Goal: Information Seeking & Learning: Learn about a topic

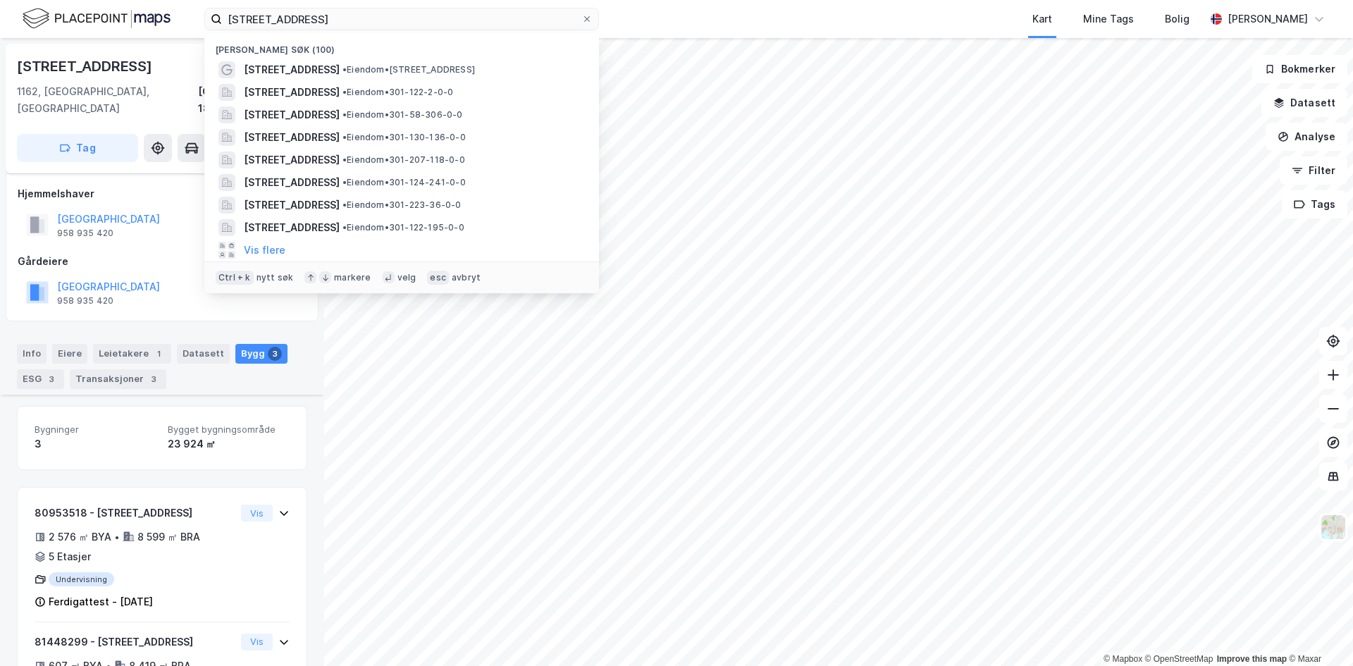
scroll to position [189, 0]
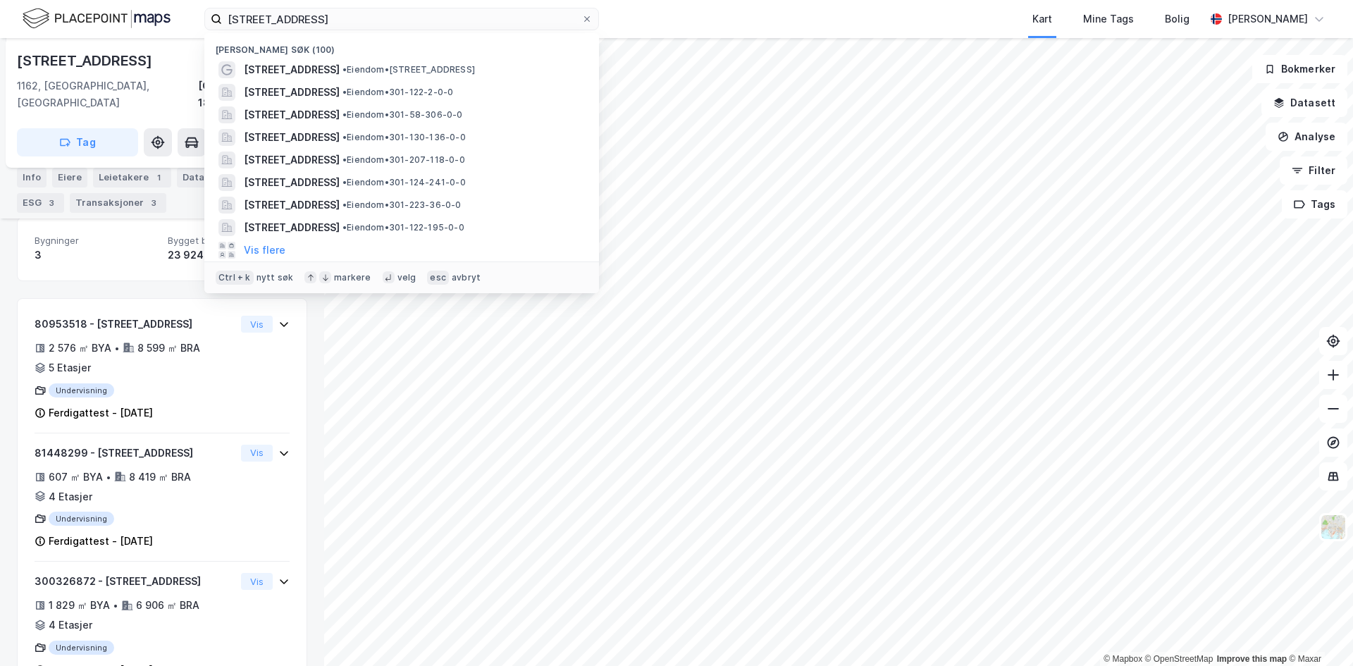
click at [0, 0] on html "[STREET_ADDRESS] Nylige søk (100) [STREET_ADDRESS] • Eiendom • [STREET_ADDRESS]…" at bounding box center [676, 333] width 1353 height 666
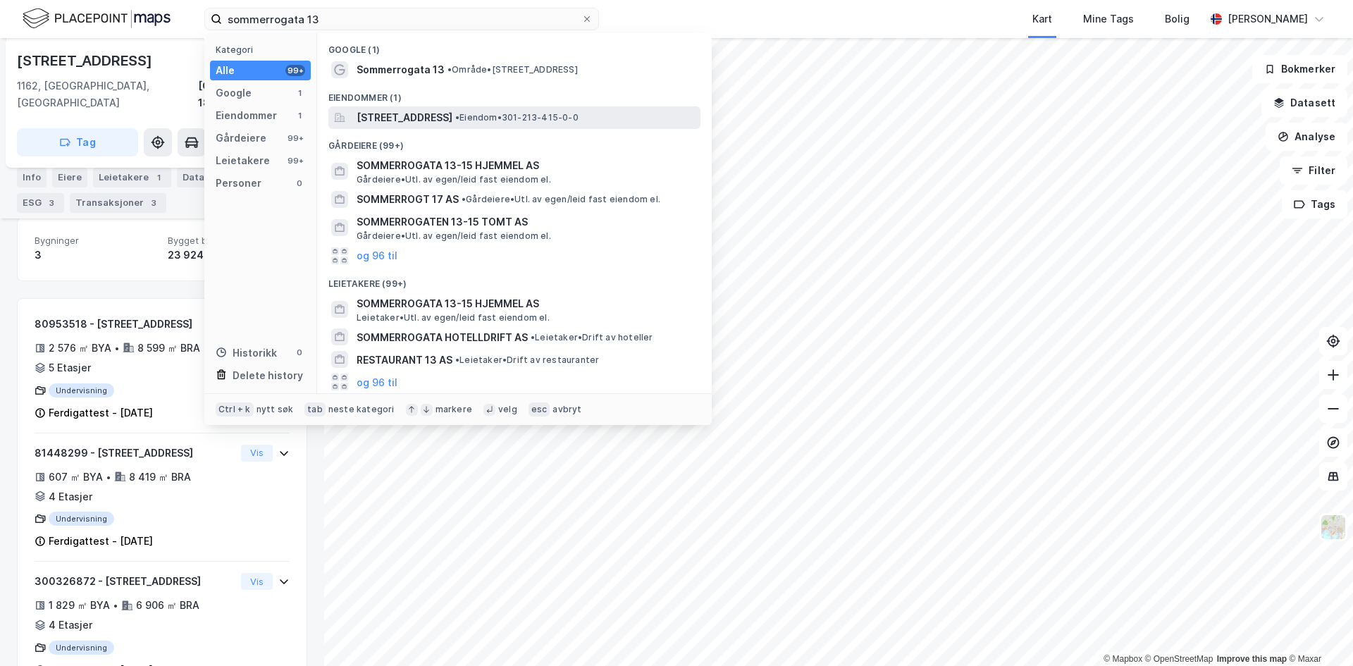
type input "sommerrogata 13"
click at [388, 116] on span "[STREET_ADDRESS]" at bounding box center [405, 117] width 96 height 17
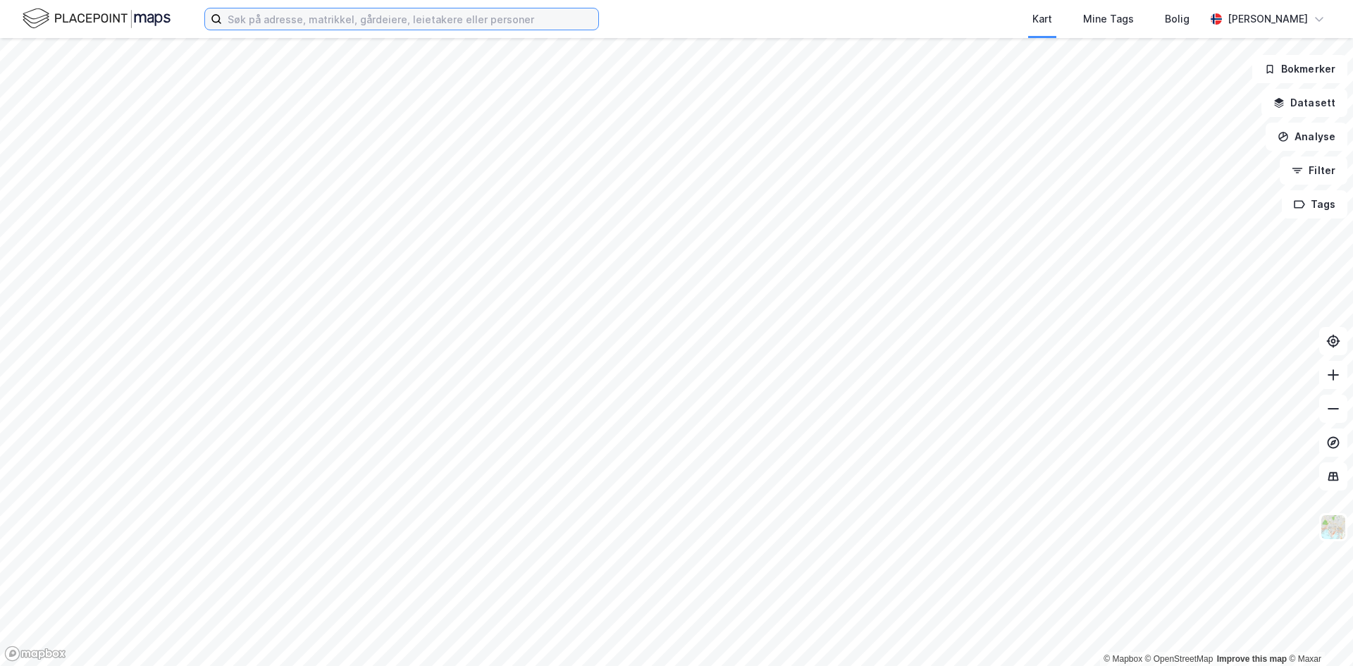
click at [312, 23] on input at bounding box center [410, 18] width 376 height 21
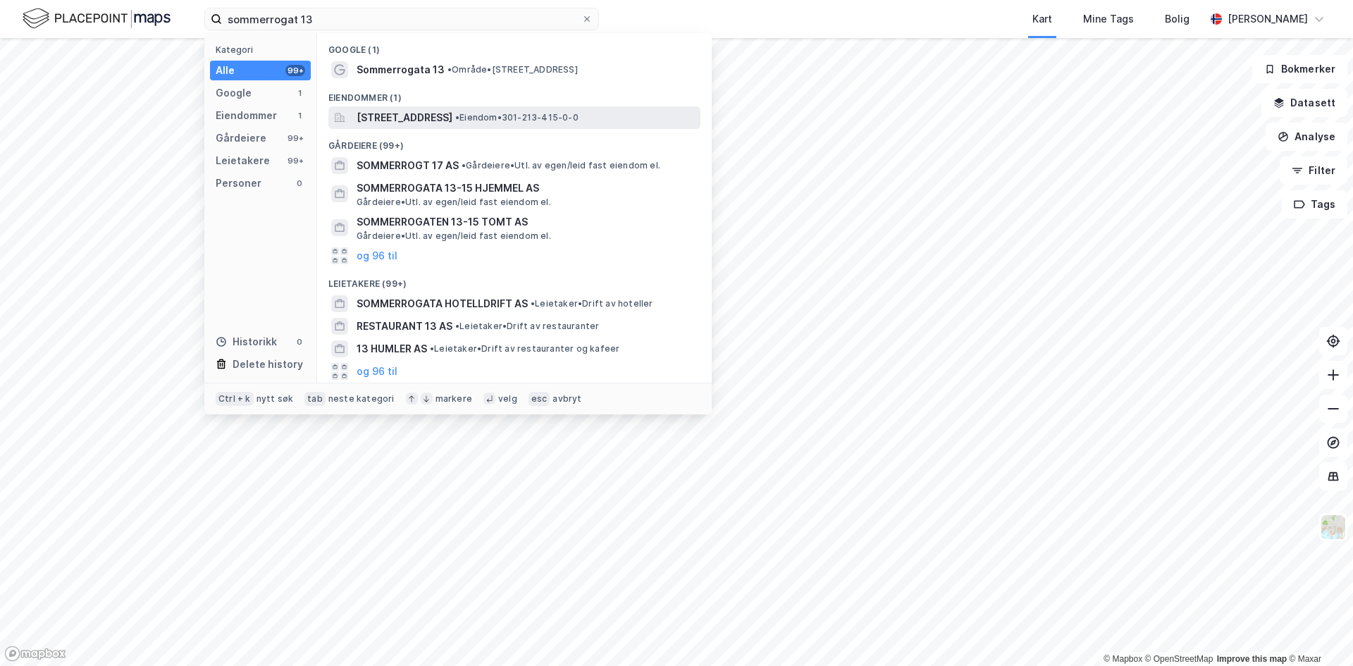
click at [401, 115] on span "[STREET_ADDRESS]" at bounding box center [405, 117] width 96 height 17
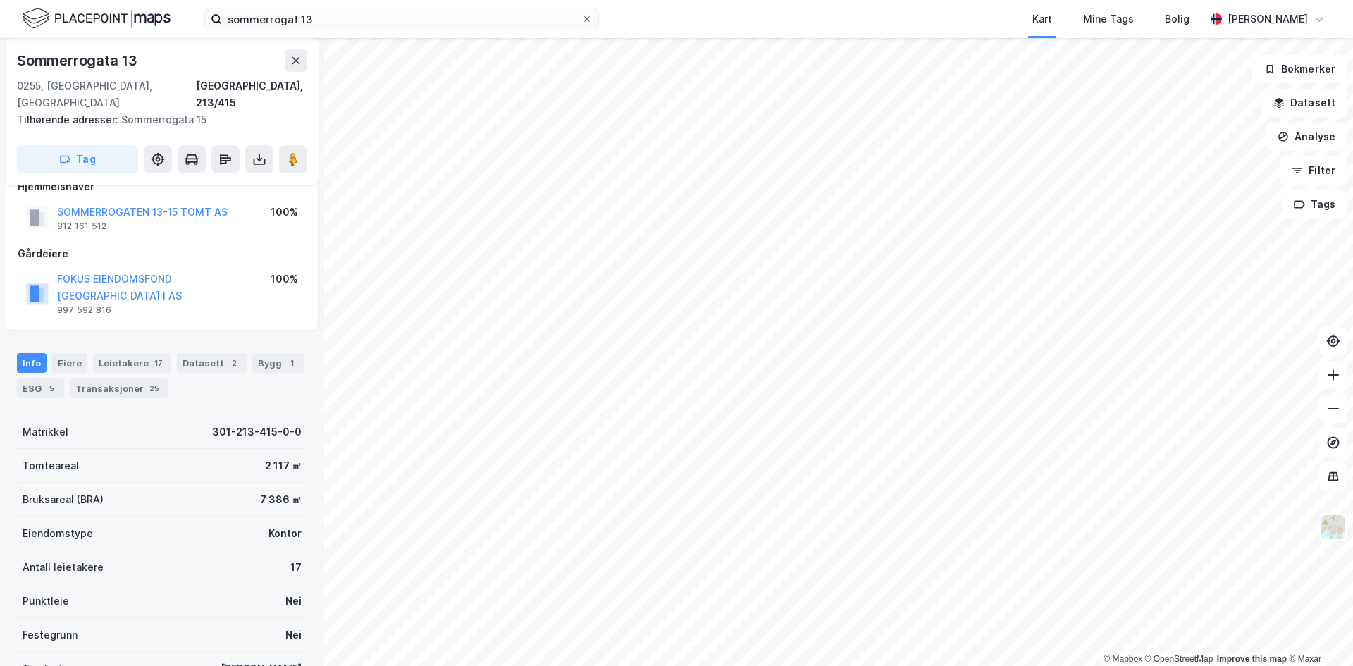
scroll to position [118, 0]
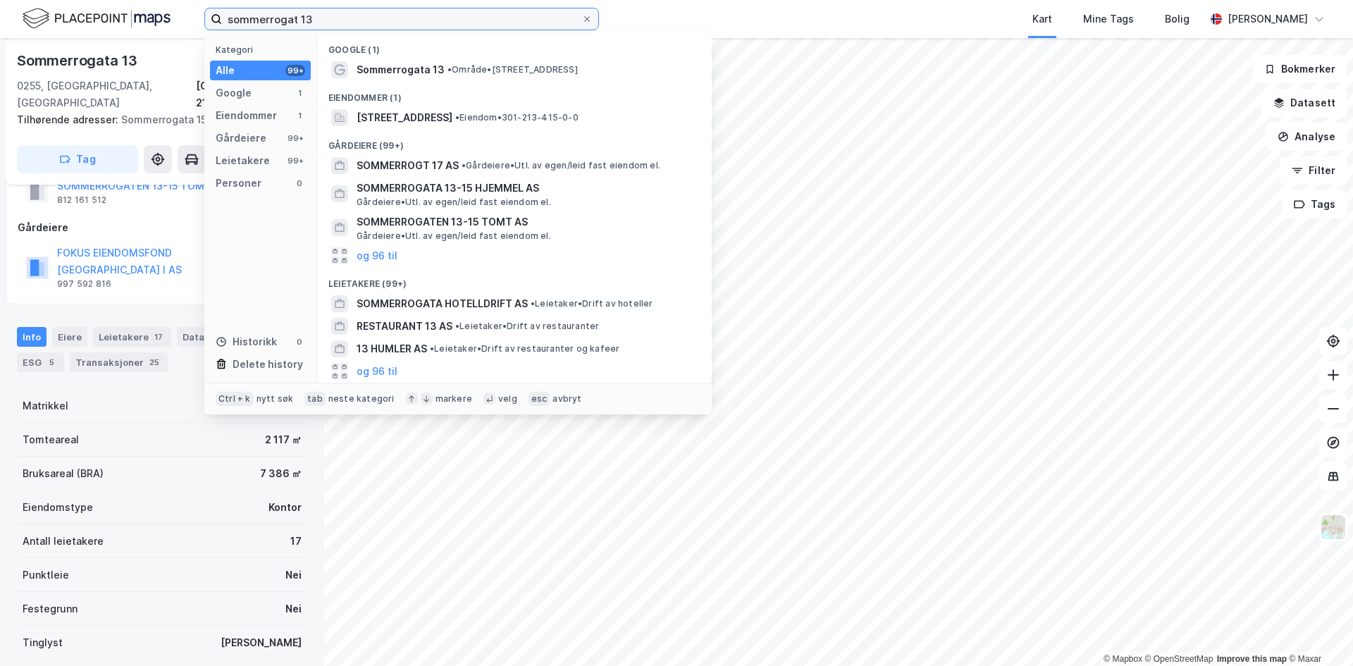
drag, startPoint x: 331, startPoint y: 15, endPoint x: -15, endPoint y: 16, distance: 345.4
click at [0, 16] on html "sommerrogat 13 Kategori Alle 99+ Google 1 Eiendommer 1 Gårdeiere 99+ Leietakere…" at bounding box center [676, 333] width 1353 height 666
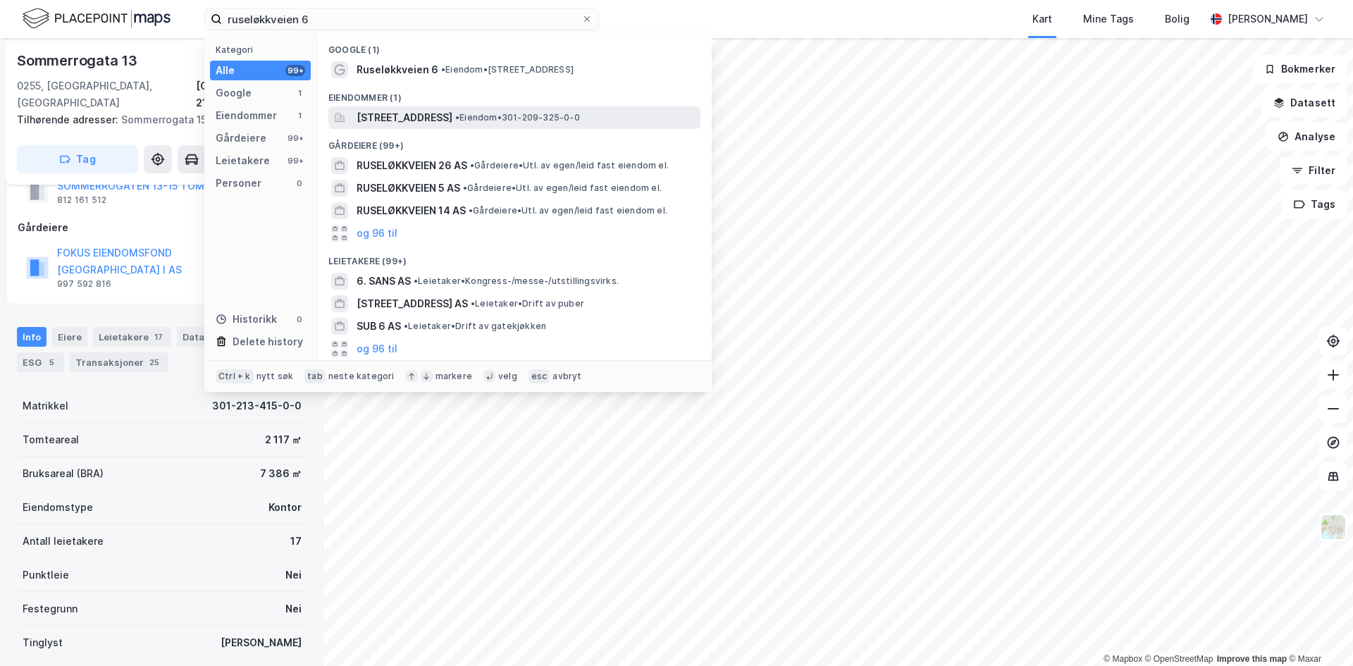
click at [419, 123] on span "[STREET_ADDRESS]" at bounding box center [405, 117] width 96 height 17
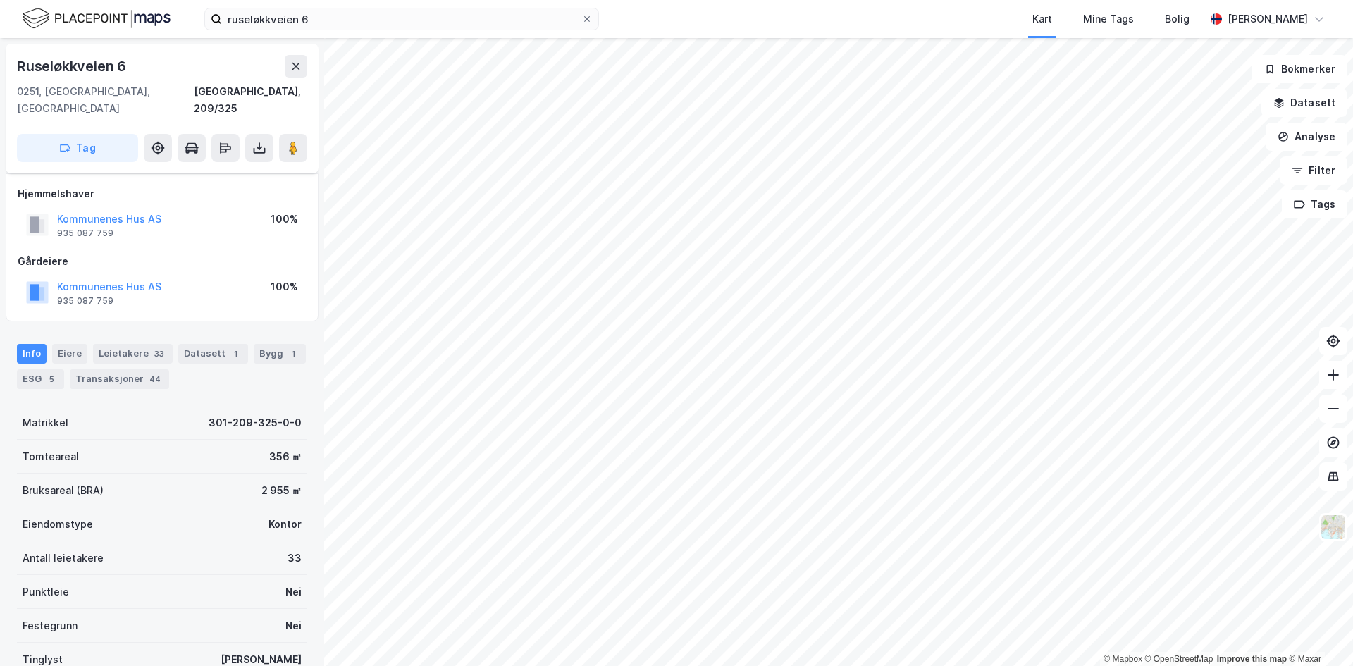
scroll to position [101, 0]
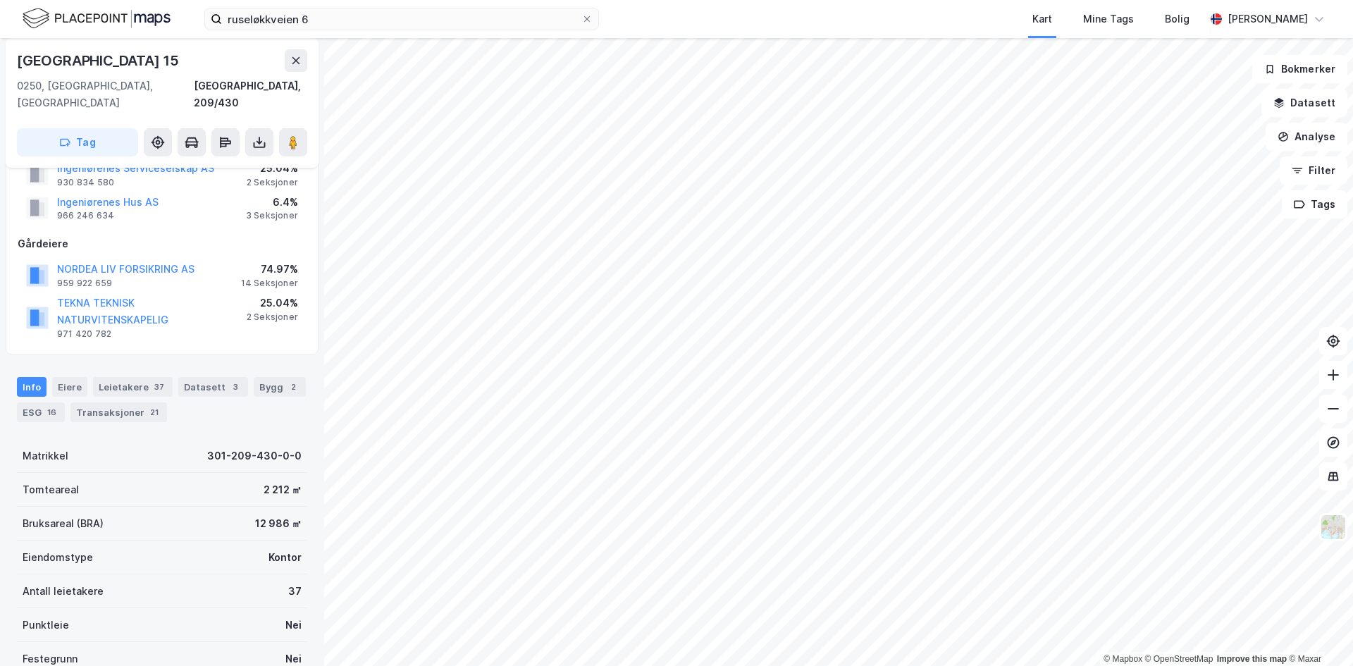
scroll to position [101, 0]
click at [363, 23] on input "ruseløkkveien 6" at bounding box center [401, 18] width 359 height 21
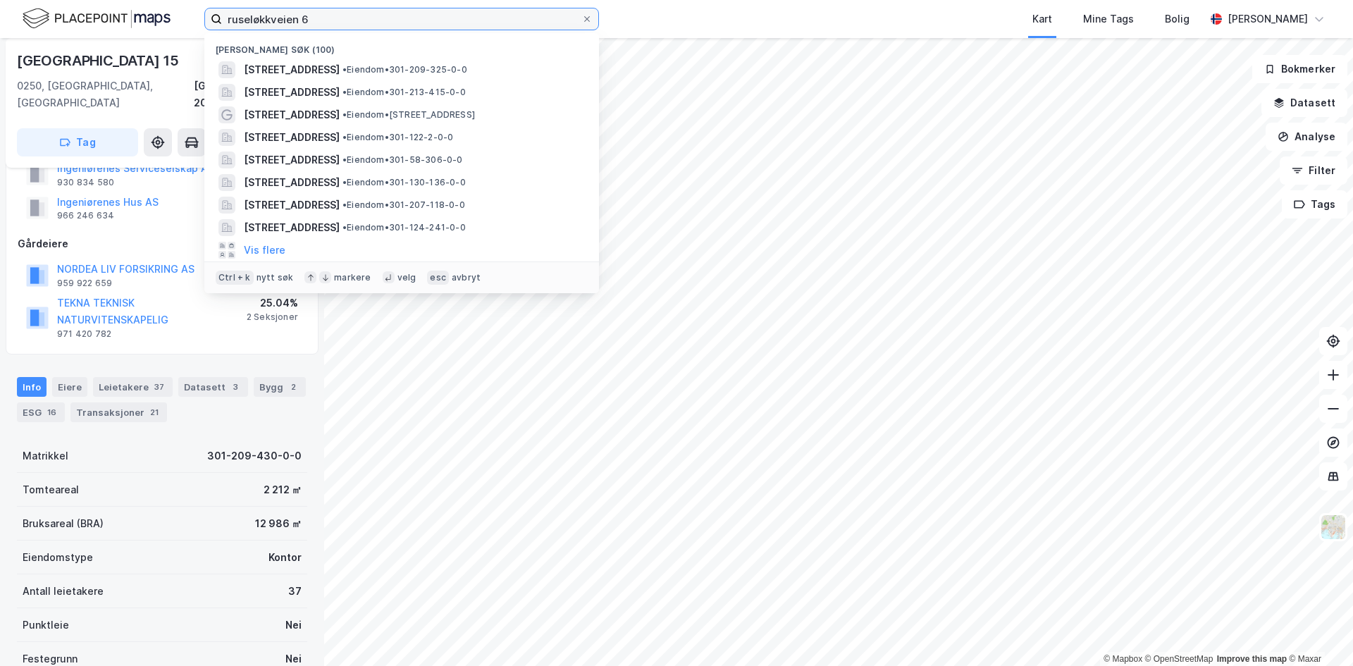
click at [363, 23] on input "ruseløkkveien 6" at bounding box center [401, 18] width 359 height 21
paste input "[STREET_ADDRESS]"
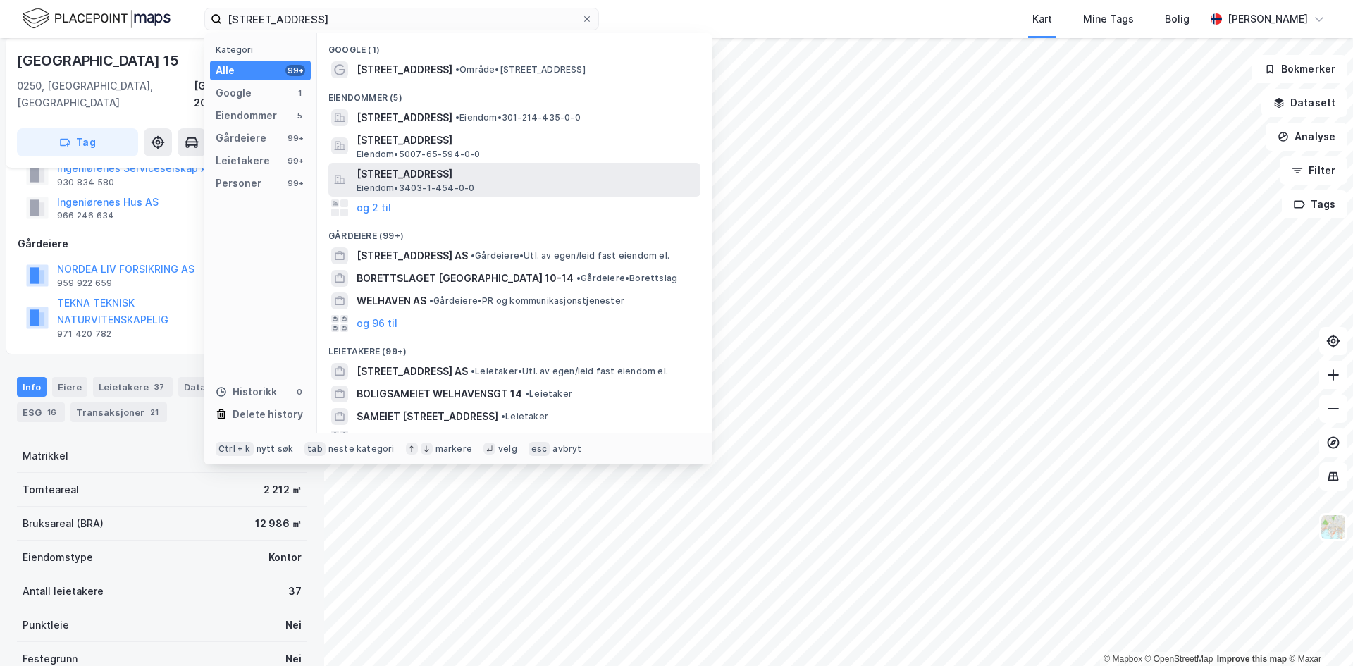
click at [449, 172] on span "[STREET_ADDRESS]" at bounding box center [526, 174] width 338 height 17
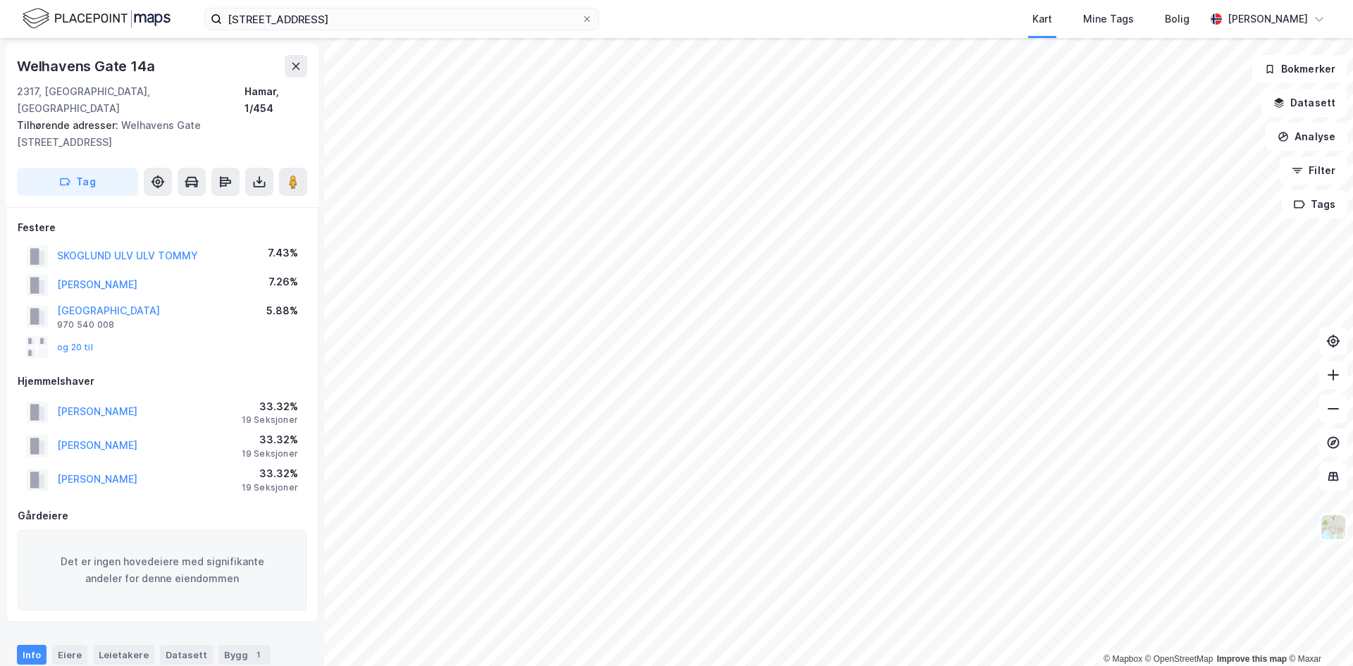
scroll to position [235, 0]
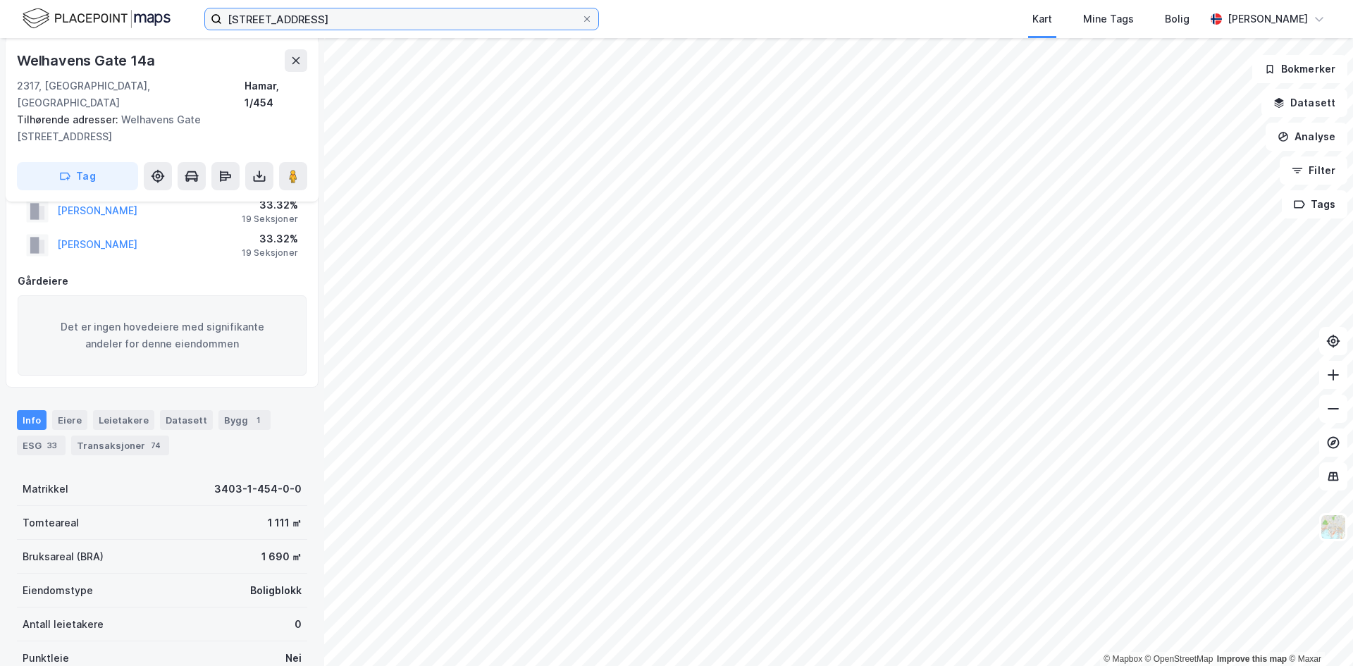
click at [428, 20] on input "[STREET_ADDRESS]" at bounding box center [401, 18] width 359 height 21
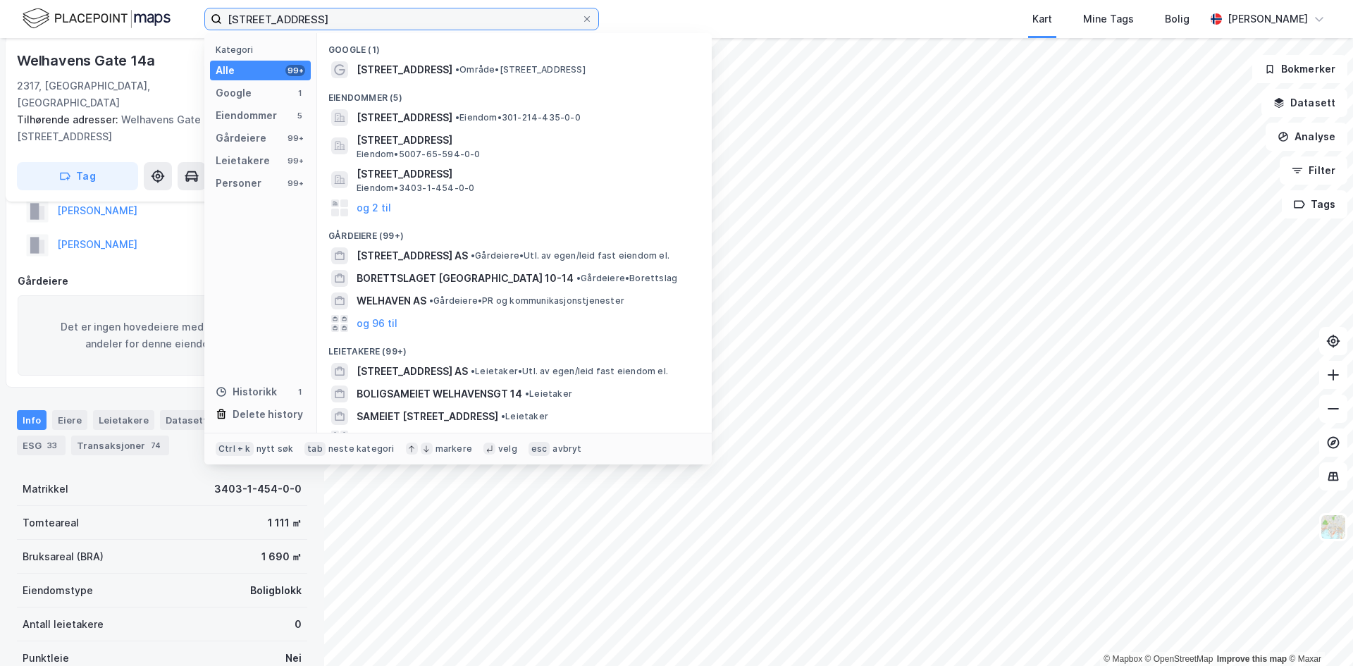
click at [428, 20] on input "[STREET_ADDRESS]" at bounding box center [401, 18] width 359 height 21
paste input "[STREET_ADDRESS]"
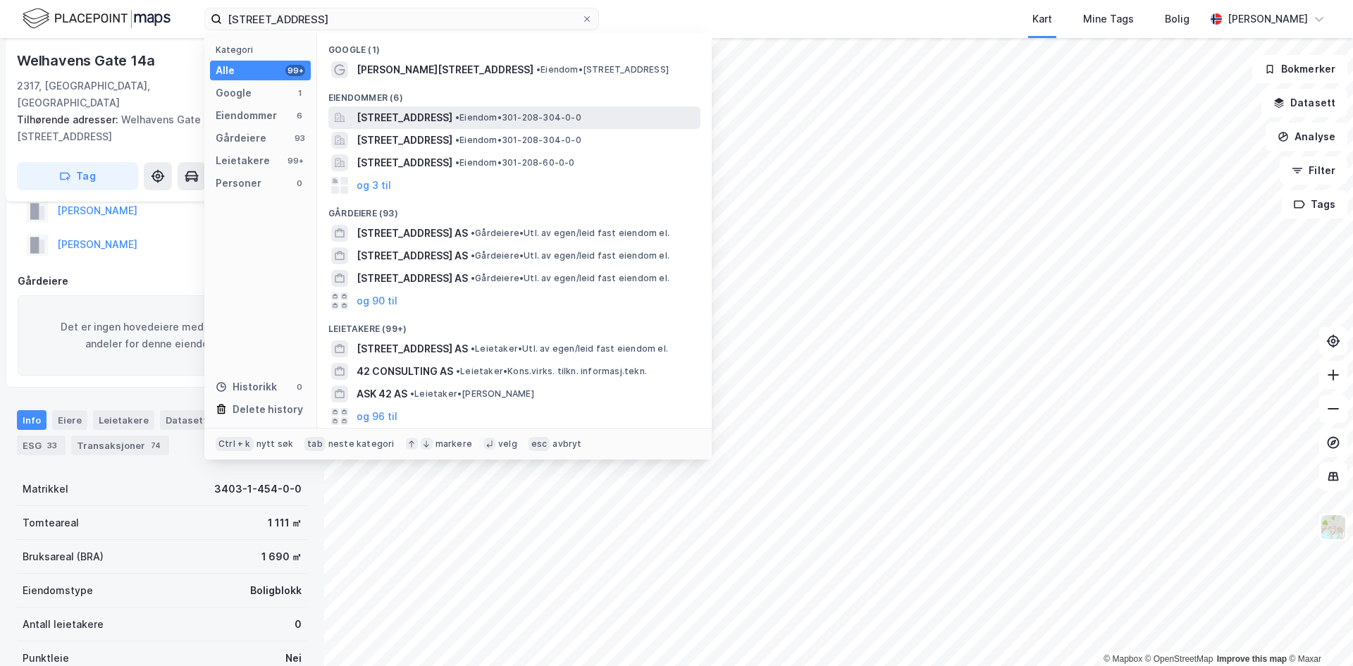
click at [452, 116] on span "[STREET_ADDRESS]" at bounding box center [405, 117] width 96 height 17
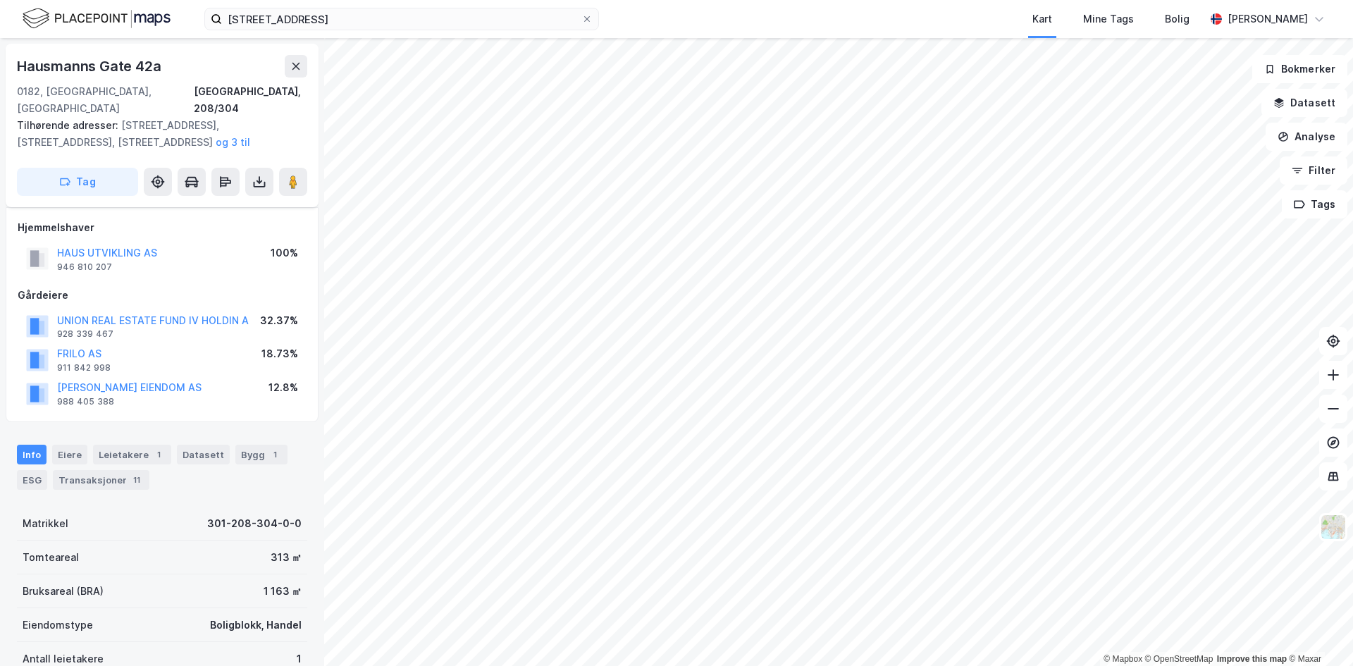
scroll to position [202, 0]
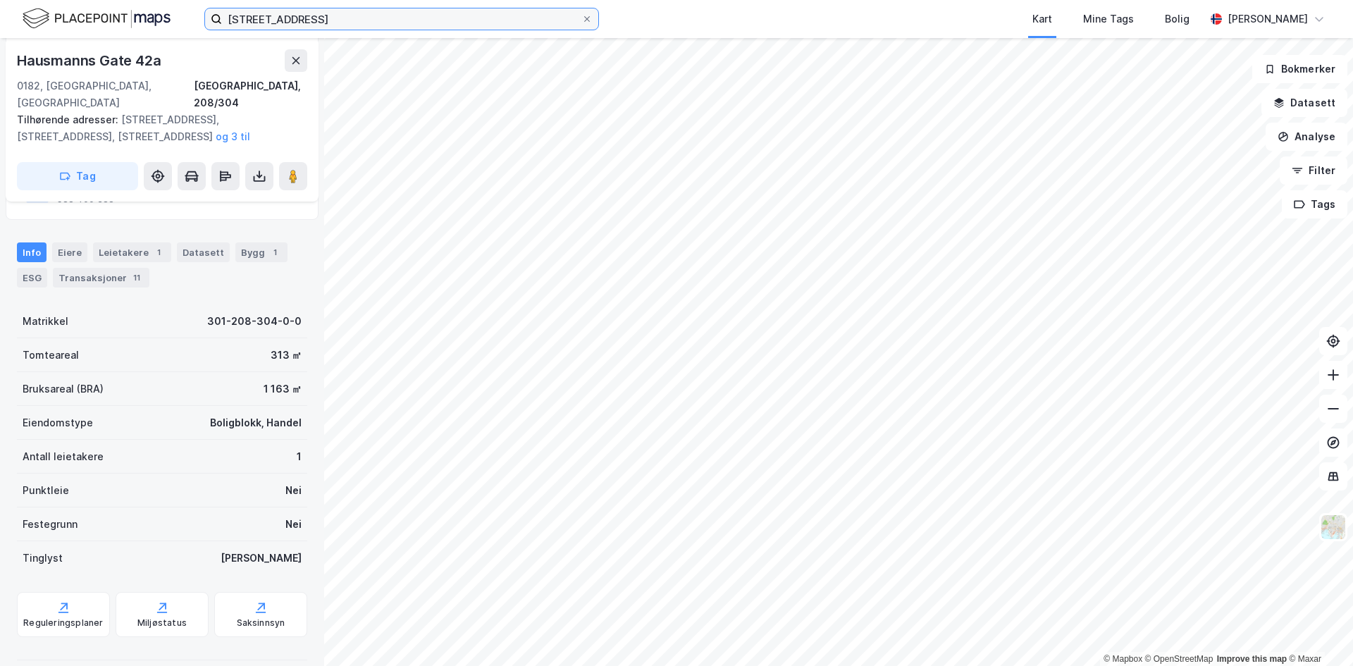
click at [343, 21] on input "[STREET_ADDRESS]" at bounding box center [401, 18] width 359 height 21
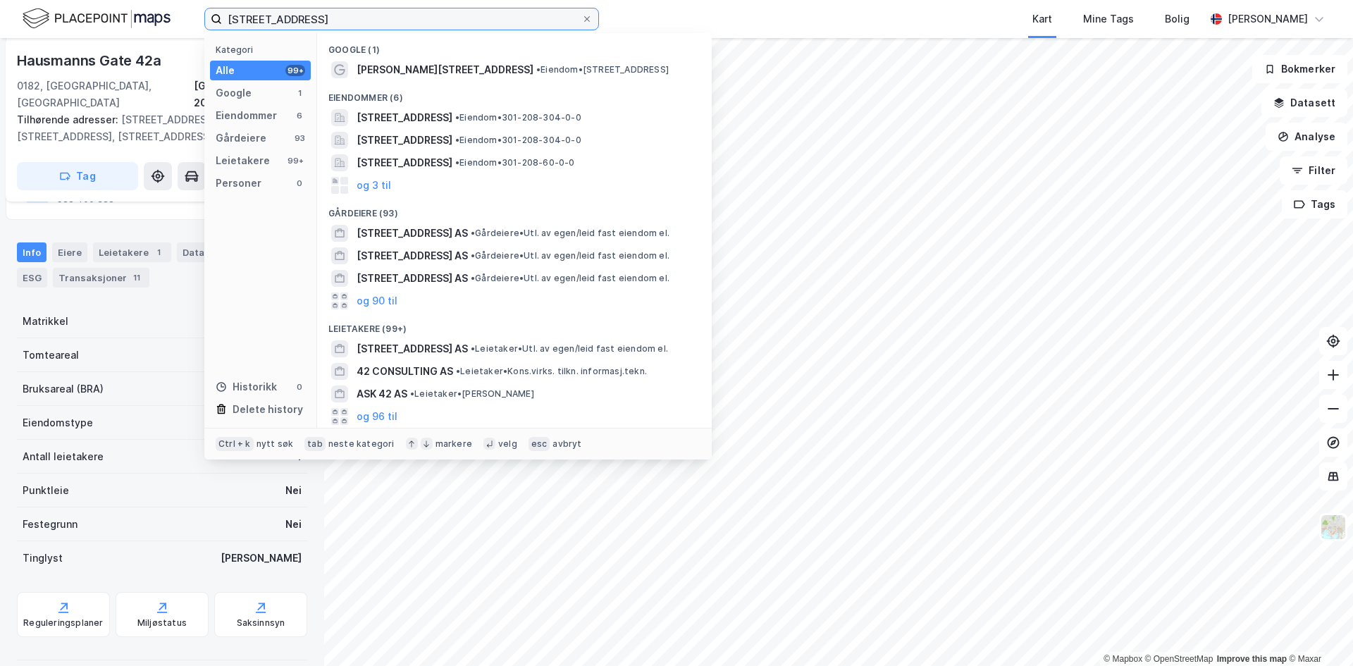
click at [343, 21] on input "[STREET_ADDRESS]" at bounding box center [401, 18] width 359 height 21
paste input "Brenneriveien 1"
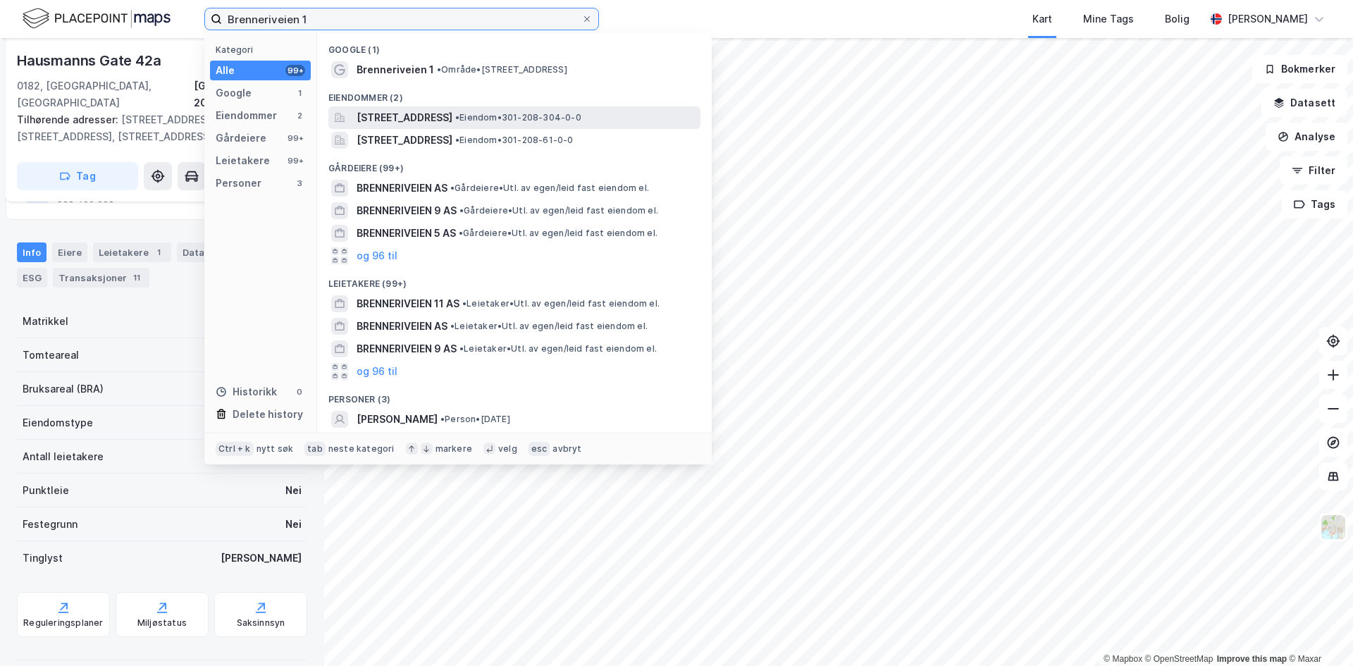
type input "Brenneriveien 1"
click at [450, 110] on span "[STREET_ADDRESS]" at bounding box center [405, 117] width 96 height 17
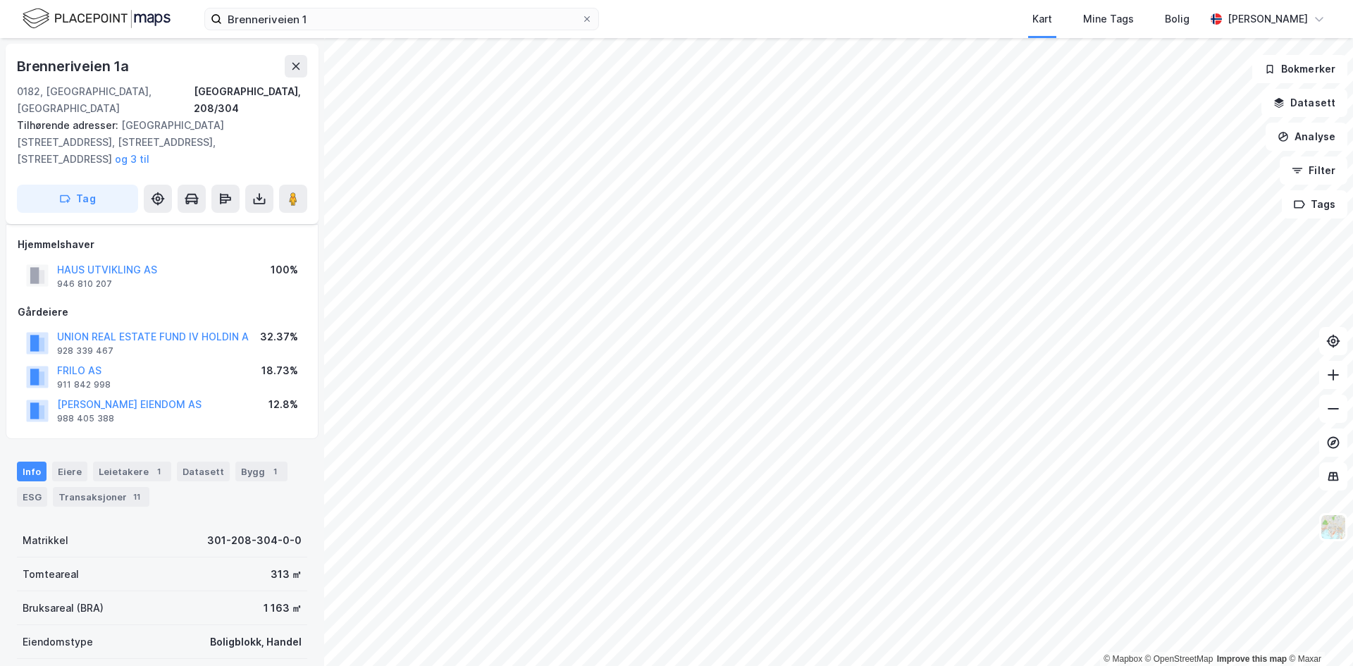
scroll to position [202, 0]
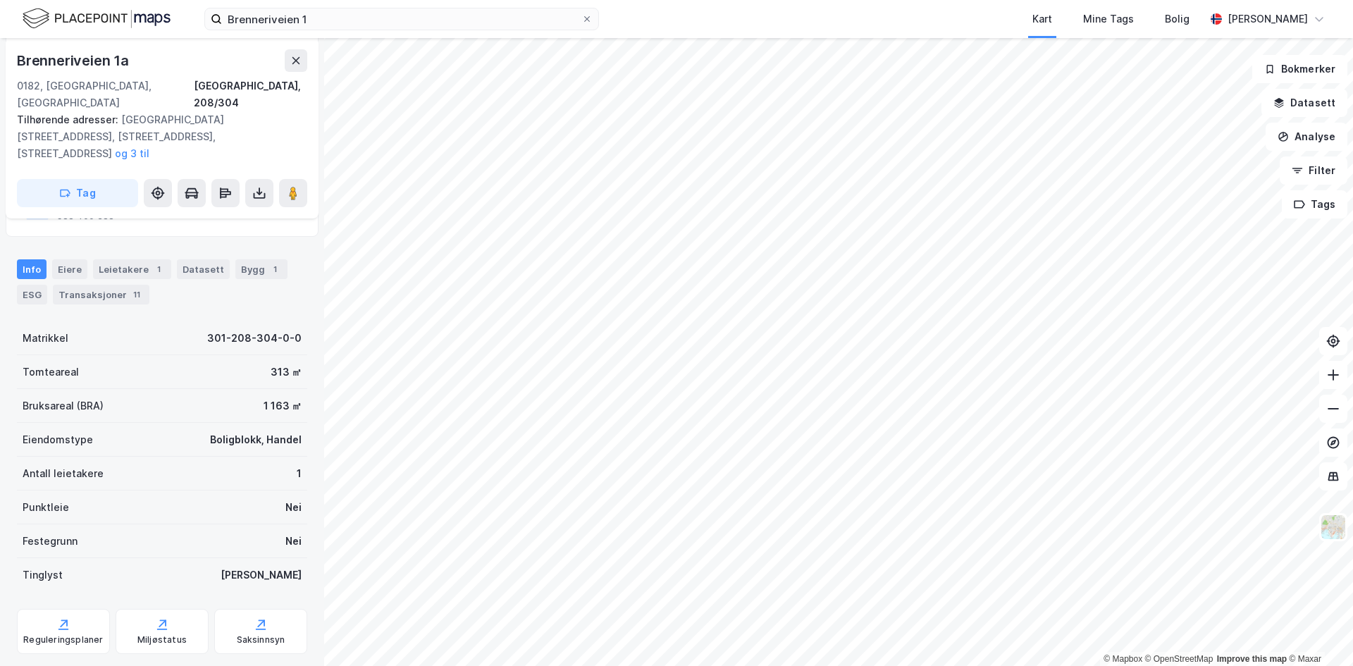
scroll to position [202, 0]
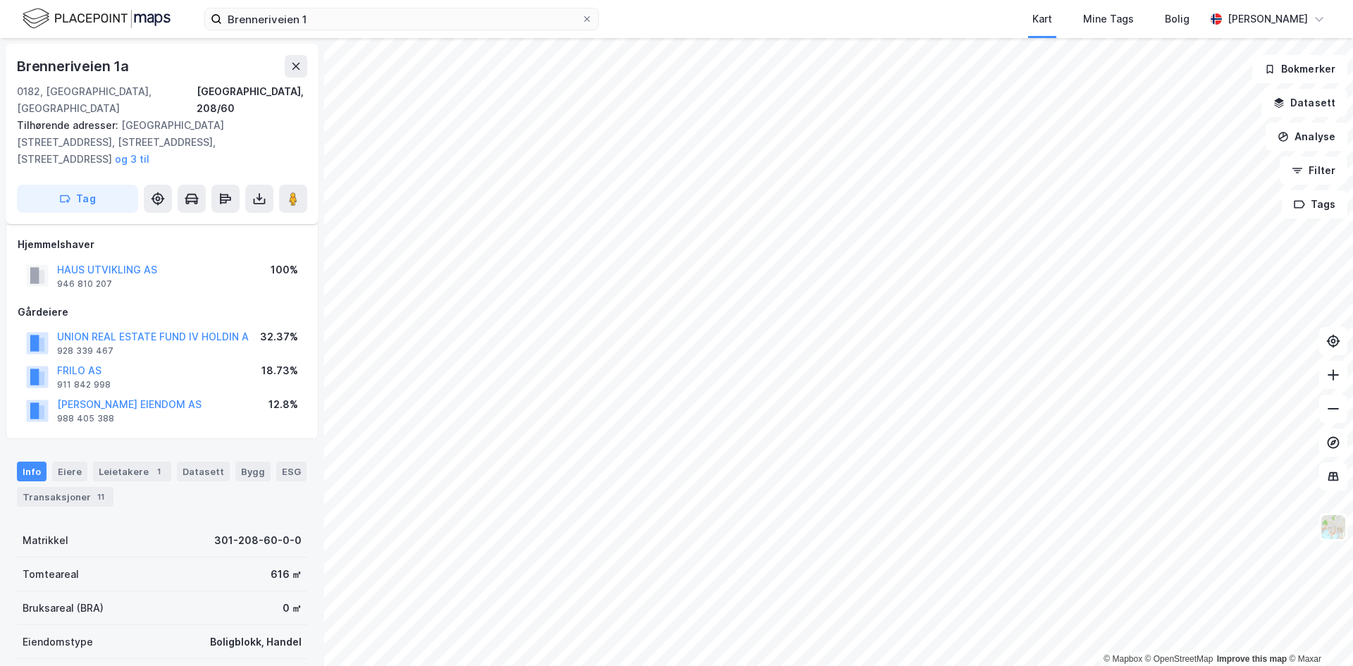
scroll to position [202, 0]
